Goal: Task Accomplishment & Management: Manage account settings

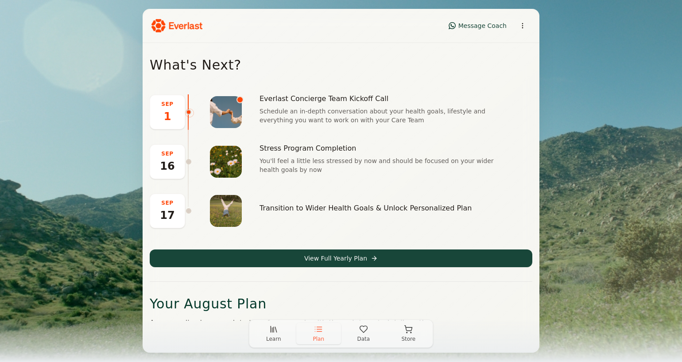
click at [362, 333] on icon "button" at bounding box center [363, 329] width 9 height 9
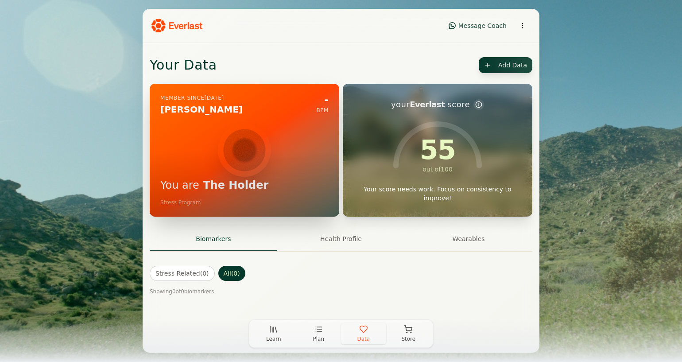
click at [507, 69] on html "Message Coach Your Data Add Data Member since Aug 2025 Diego Echecopar - BPM Yo…" at bounding box center [341, 181] width 682 height 362
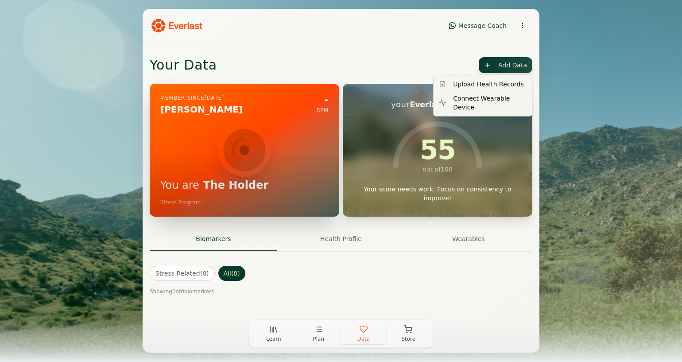
click at [482, 86] on div "Upload Health Records" at bounding box center [483, 84] width 95 height 14
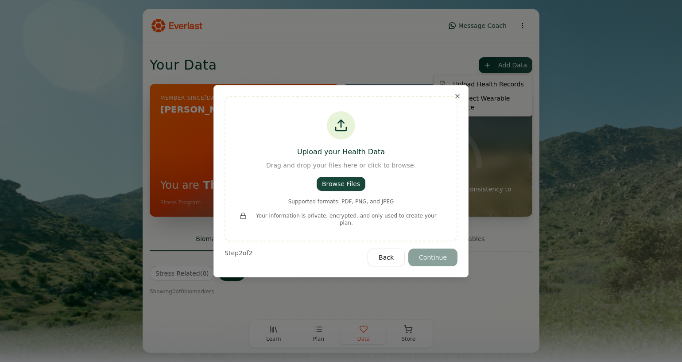
click at [337, 188] on button "Browse Files" at bounding box center [341, 184] width 49 height 14
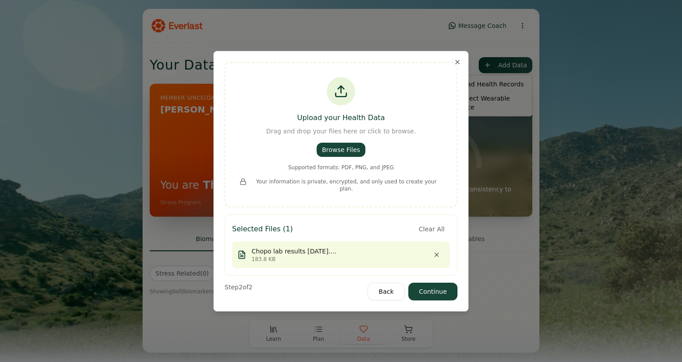
click at [437, 292] on button "Continue" at bounding box center [432, 292] width 49 height 18
click at [431, 288] on button "Continue" at bounding box center [432, 292] width 49 height 18
click at [437, 250] on button "Remove file" at bounding box center [437, 254] width 16 height 11
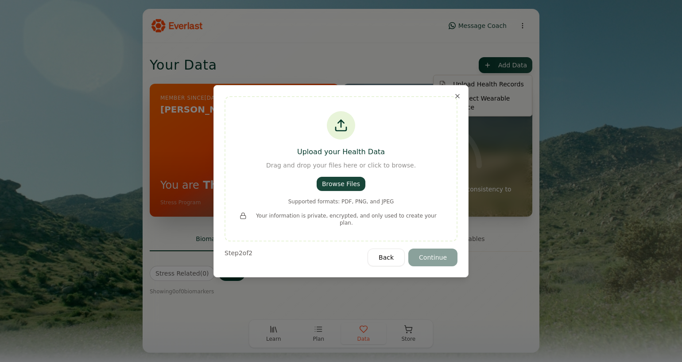
click at [345, 190] on button "Browse Files" at bounding box center [341, 184] width 49 height 14
click at [458, 100] on button "Close" at bounding box center [457, 96] width 7 height 7
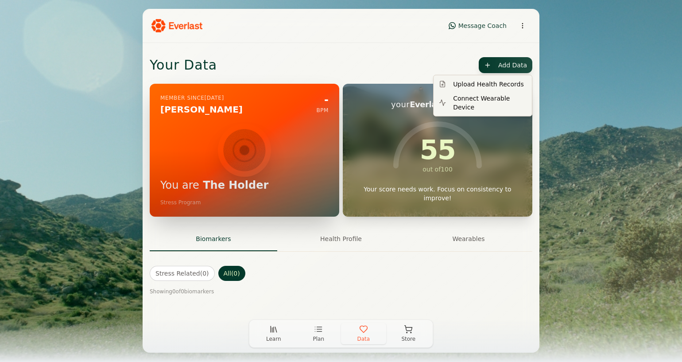
click at [621, 142] on html "Message Coach Your Data Add Data Member since Aug 2025 Diego Echecopar - BPM Yo…" at bounding box center [341, 181] width 682 height 362
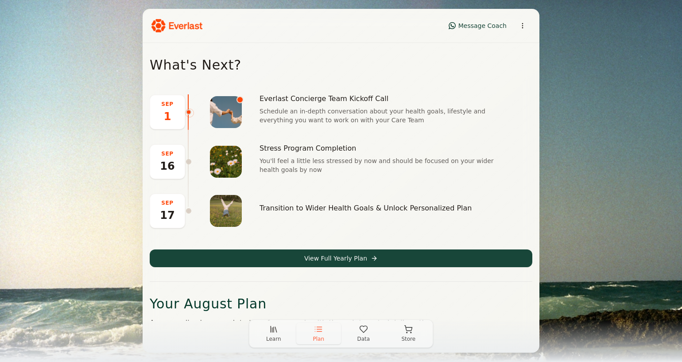
scroll to position [61, 0]
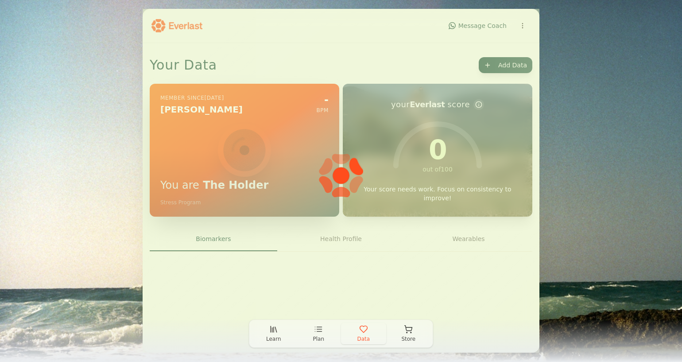
click at [363, 329] on icon "button" at bounding box center [363, 329] width 9 height 9
click at [513, 63] on div at bounding box center [341, 181] width 397 height 344
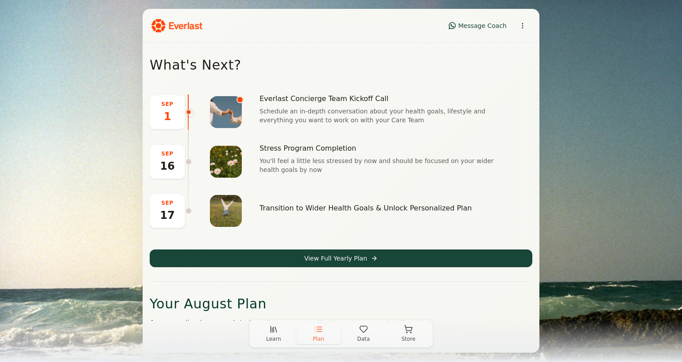
click at [367, 339] on span "Data" at bounding box center [363, 338] width 13 height 7
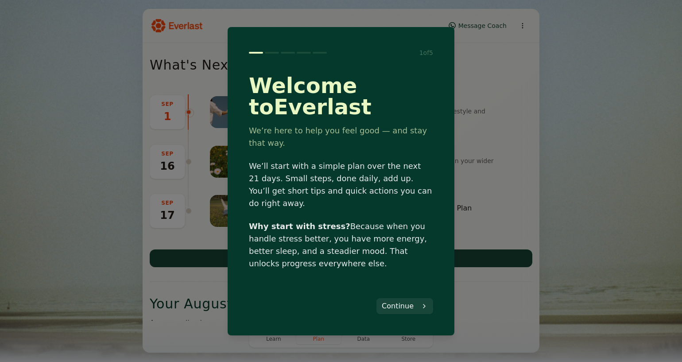
click at [399, 298] on button "Continue" at bounding box center [405, 306] width 57 height 16
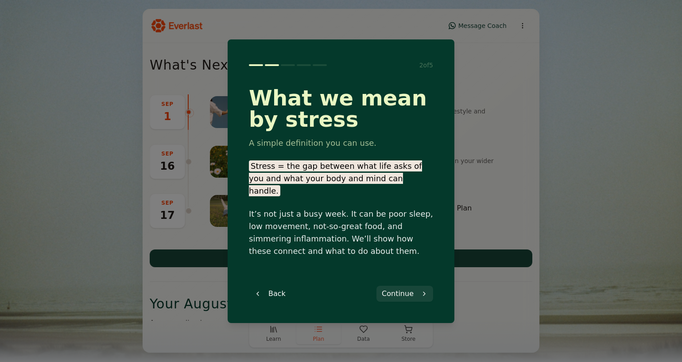
click at [406, 288] on button "Continue" at bounding box center [405, 294] width 57 height 16
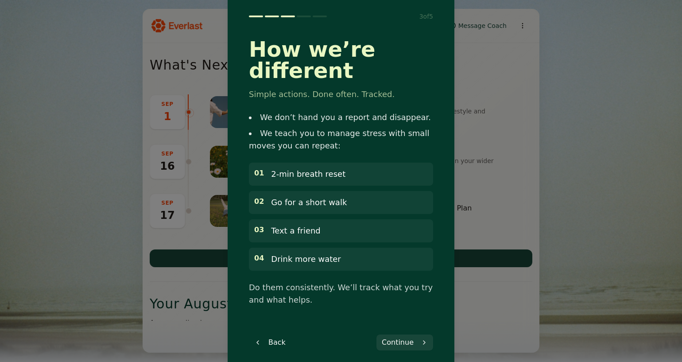
click at [408, 334] on button "Continue" at bounding box center [405, 342] width 57 height 16
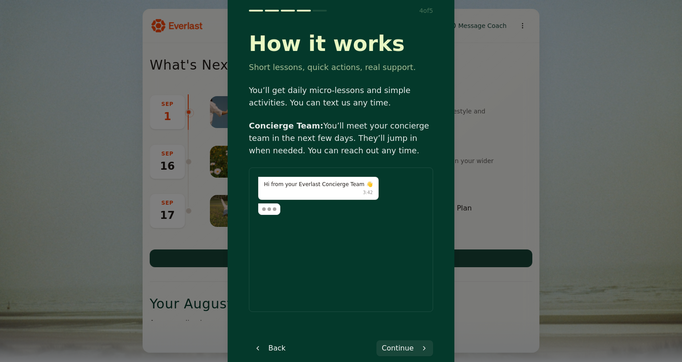
click at [404, 351] on button "Continue" at bounding box center [405, 348] width 57 height 16
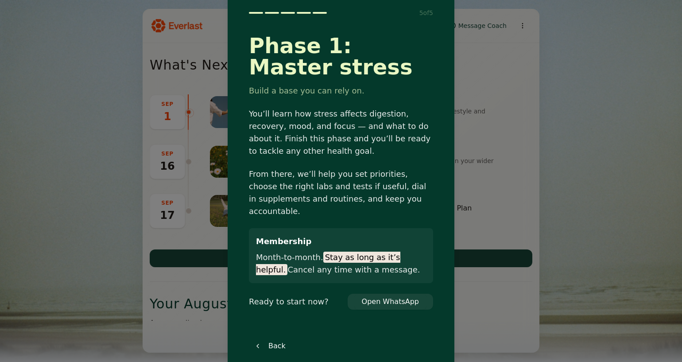
click at [586, 299] on div at bounding box center [341, 181] width 682 height 362
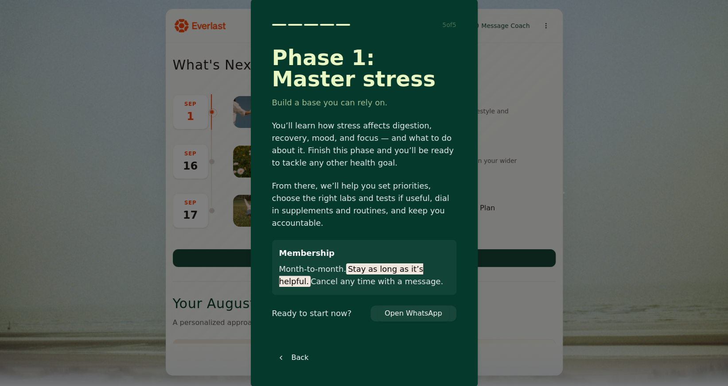
click at [326, 307] on p "Ready to start now?" at bounding box center [312, 313] width 80 height 12
click at [433, 284] on div "Membership Month‑to‑month. Stay as long as it’s helpful. Cancel any time with a…" at bounding box center [364, 267] width 184 height 55
click at [516, 151] on div at bounding box center [364, 193] width 728 height 386
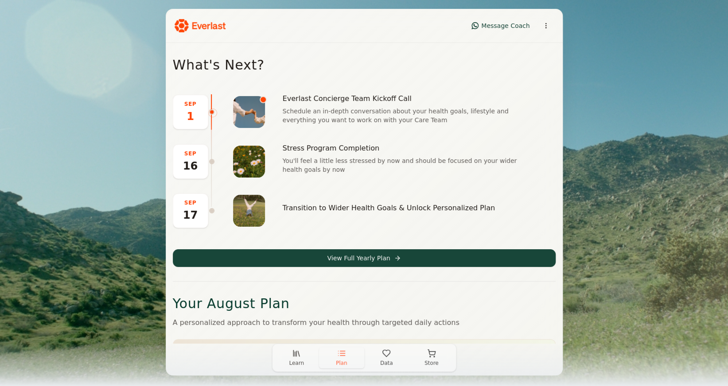
click at [387, 358] on icon "button" at bounding box center [386, 353] width 9 height 9
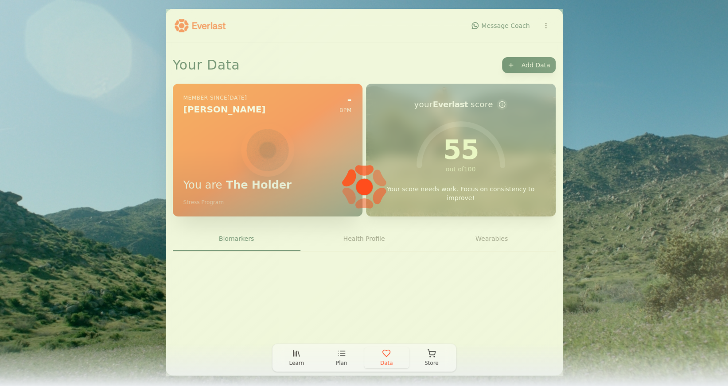
click at [533, 69] on div at bounding box center [364, 192] width 397 height 367
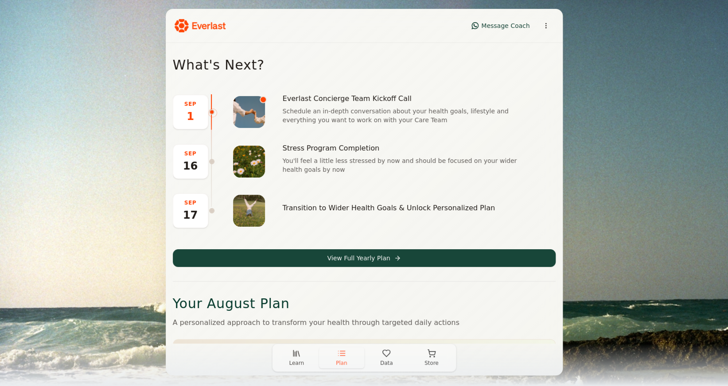
click at [385, 355] on icon "button" at bounding box center [386, 353] width 9 height 9
click at [296, 356] on icon "button" at bounding box center [296, 353] width 0 height 5
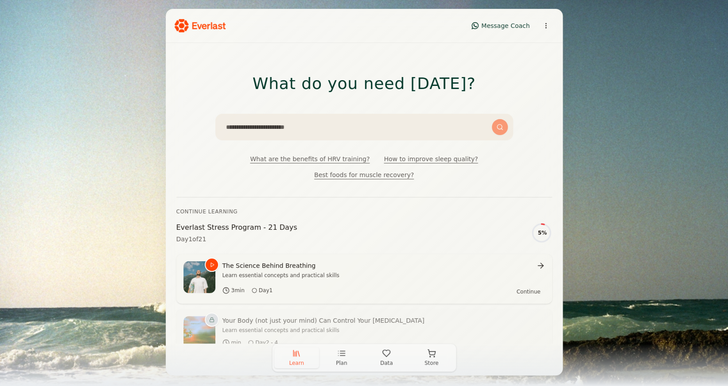
click at [434, 362] on span "Store" at bounding box center [431, 363] width 14 height 7
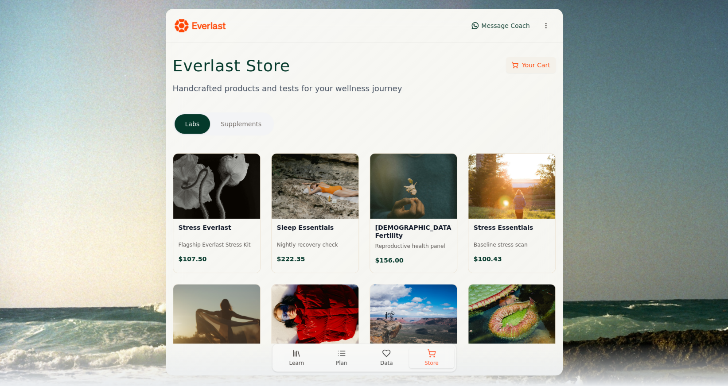
click at [389, 357] on icon "button" at bounding box center [386, 353] width 9 height 9
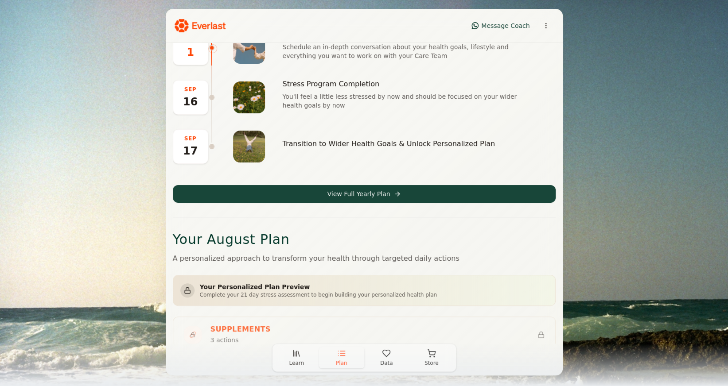
scroll to position [70, 0]
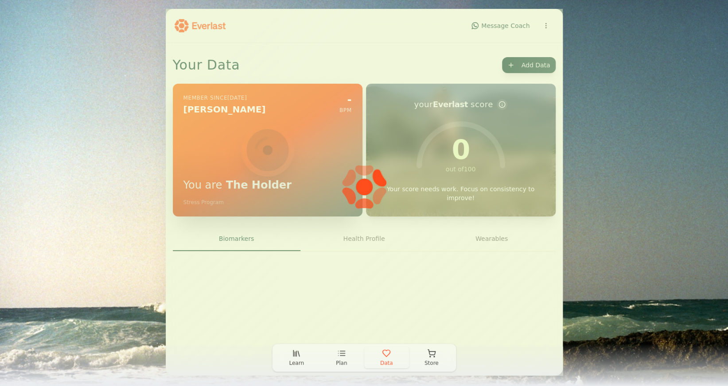
click at [387, 355] on icon "button" at bounding box center [386, 353] width 9 height 9
